Goal: Transaction & Acquisition: Purchase product/service

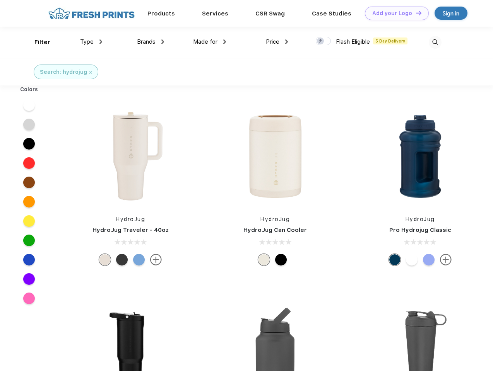
click at [394, 13] on link "Add your Logo Design Tool" at bounding box center [397, 14] width 64 height 14
click at [0, 0] on div "Design Tool" at bounding box center [0, 0] width 0 height 0
click at [415, 13] on link "Add your Logo Design Tool" at bounding box center [397, 14] width 64 height 14
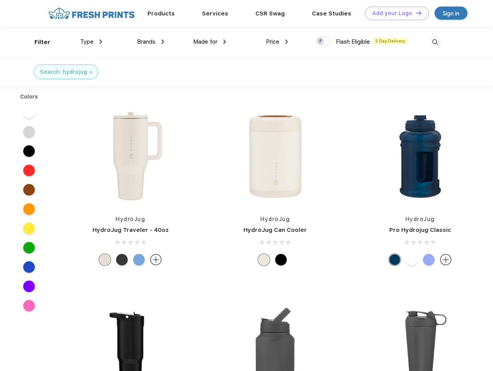
click at [37, 42] on div "Filter" at bounding box center [42, 42] width 16 height 9
click at [91, 42] on span "Type" at bounding box center [87, 41] width 14 height 7
click at [150, 42] on span "Brands" at bounding box center [146, 41] width 19 height 7
click at [210, 42] on span "Made for" at bounding box center [205, 41] width 24 height 7
click at [277, 42] on span "Price" at bounding box center [273, 41] width 14 height 7
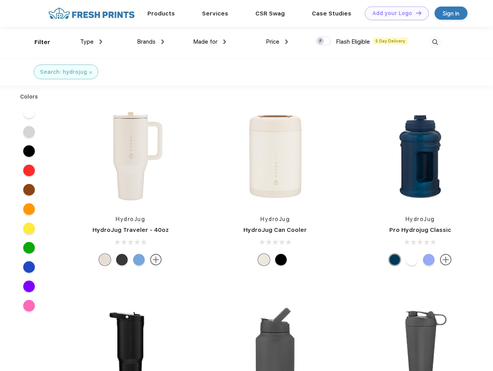
click at [323, 41] on div at bounding box center [323, 41] width 15 height 9
click at [321, 41] on input "checkbox" at bounding box center [318, 38] width 5 height 5
click at [435, 42] on img at bounding box center [434, 42] width 13 height 13
